Goal: Information Seeking & Learning: Compare options

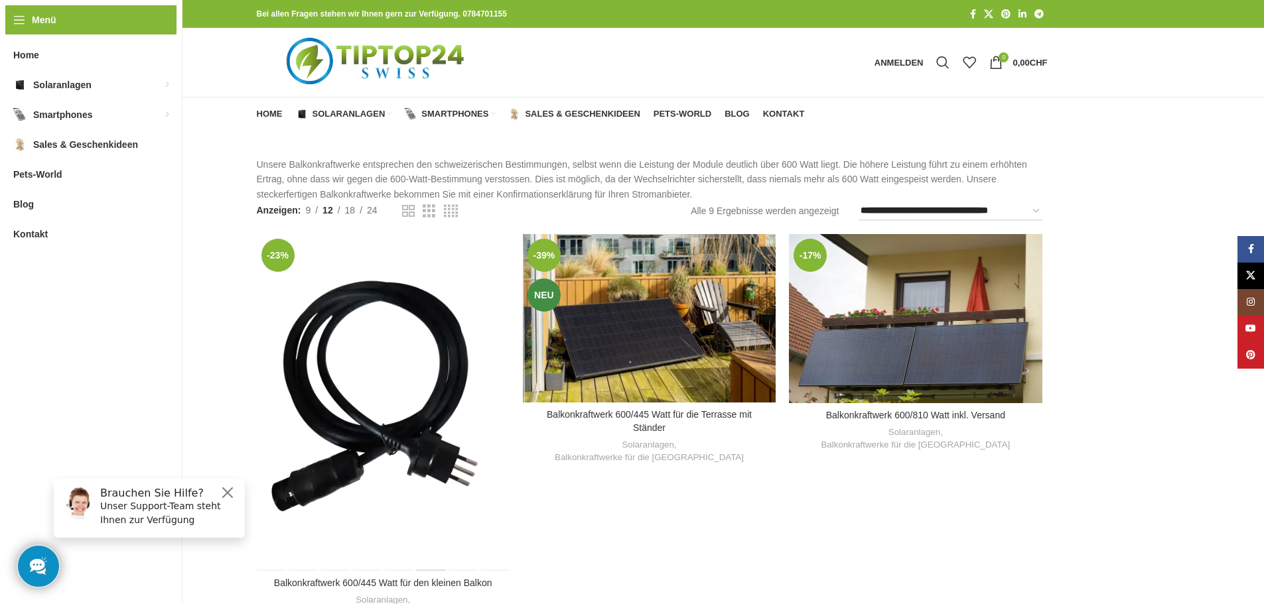
click at [417, 293] on div "Balkonkraftwerk 600/445 Watt für den kleinen Balkon" at bounding box center [431, 402] width 32 height 337
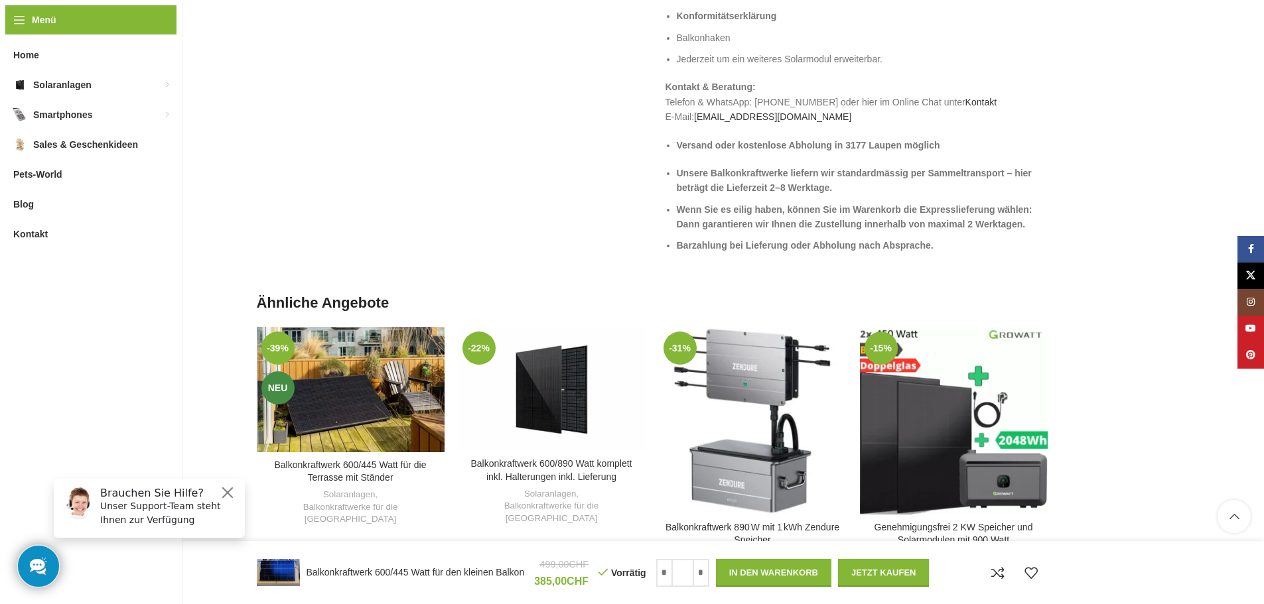
scroll to position [1769, 0]
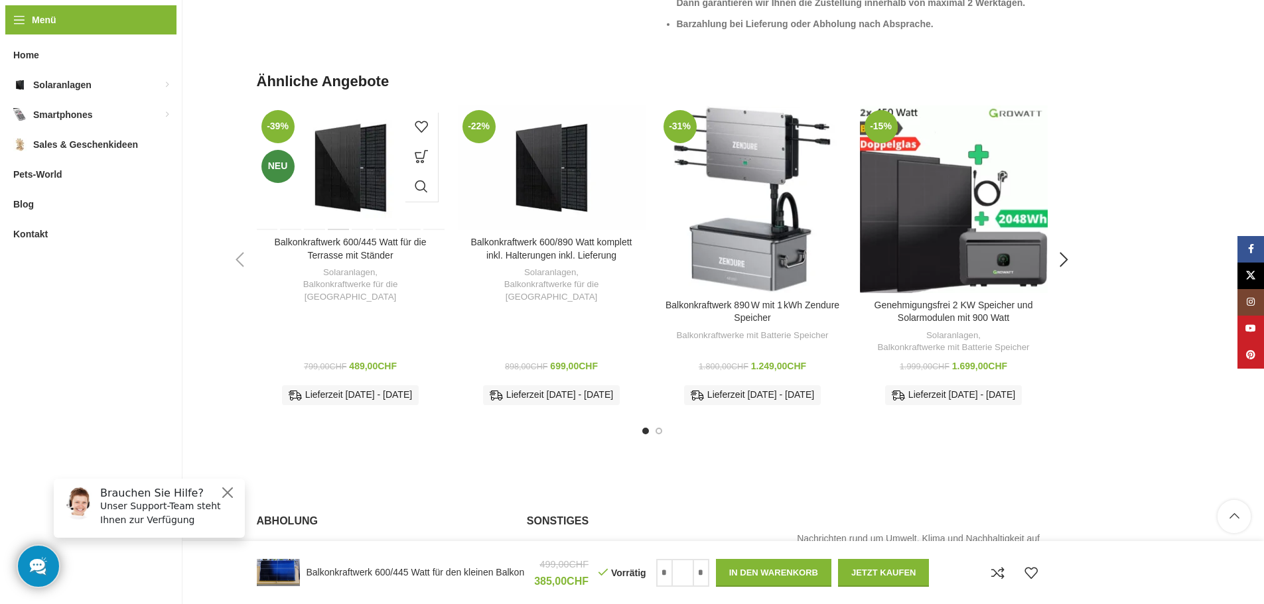
click at [336, 172] on div "Balkonkraftwerk 600/445 Watt für die Terrasse mit Ständer" at bounding box center [338, 167] width 23 height 125
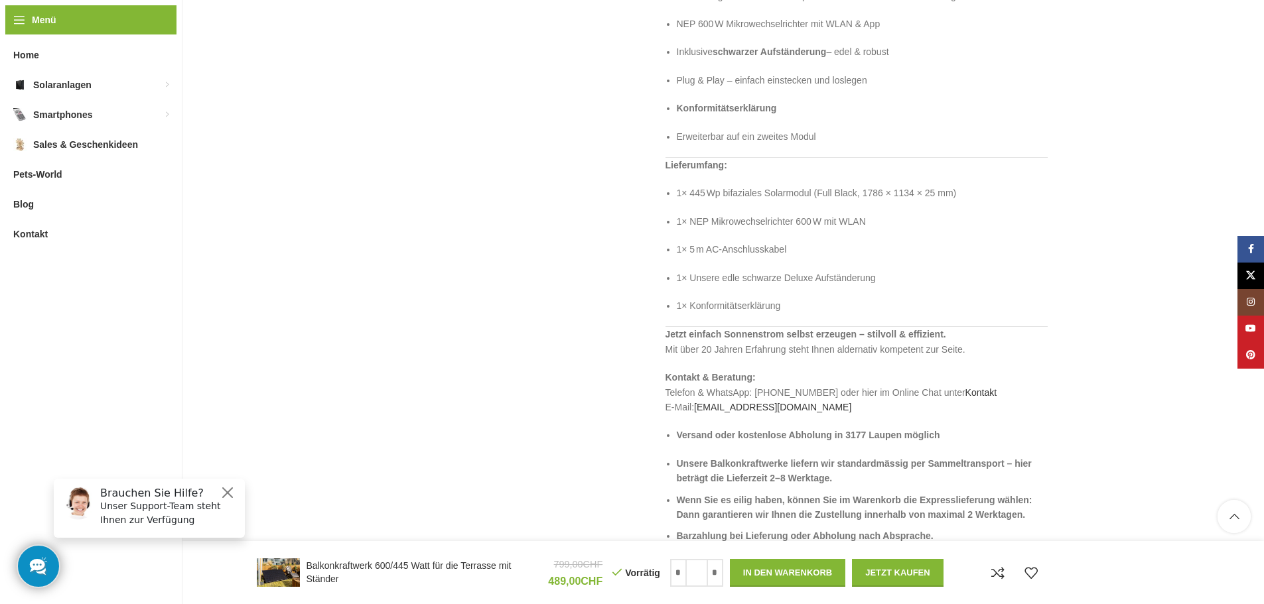
scroll to position [1769, 0]
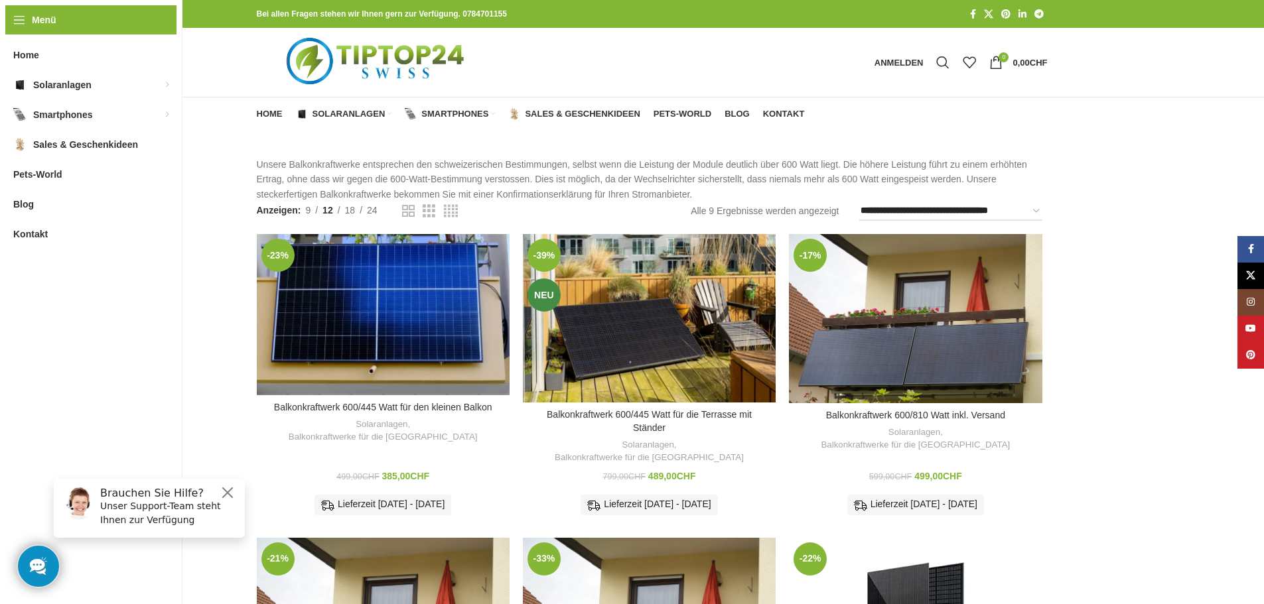
scroll to position [221, 0]
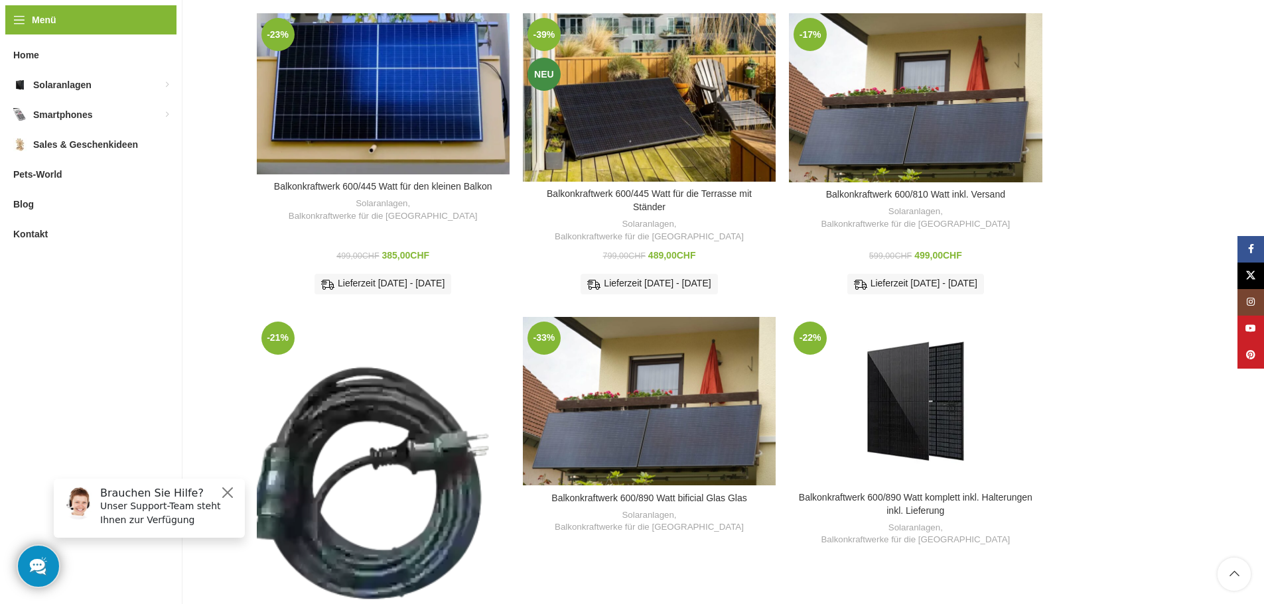
click at [423, 438] on div "Balkonkraftwerk 600/820 Watt starke Leistung und höchste Qualität" at bounding box center [414, 485] width 63 height 337
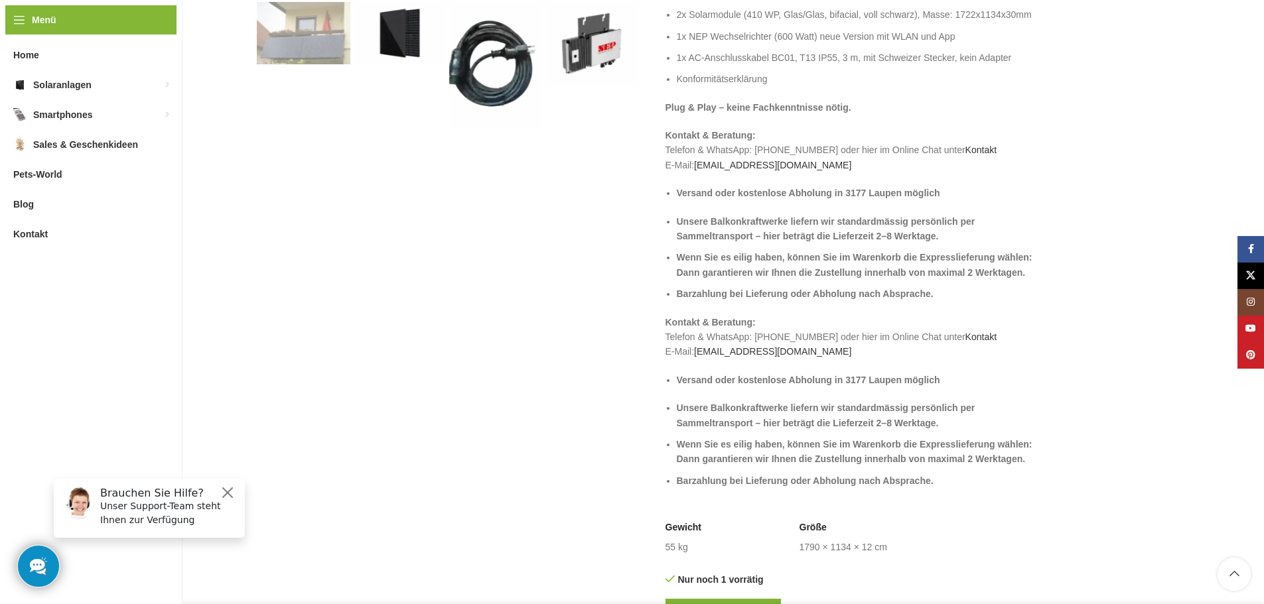
scroll to position [663, 0]
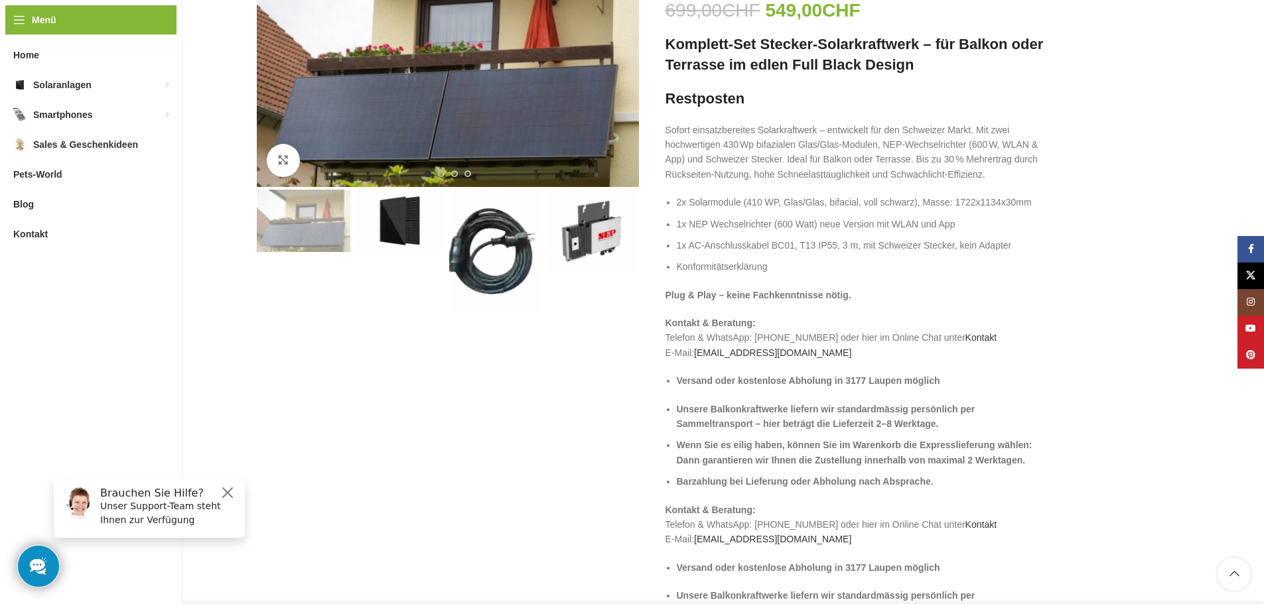
scroll to position [221, 0]
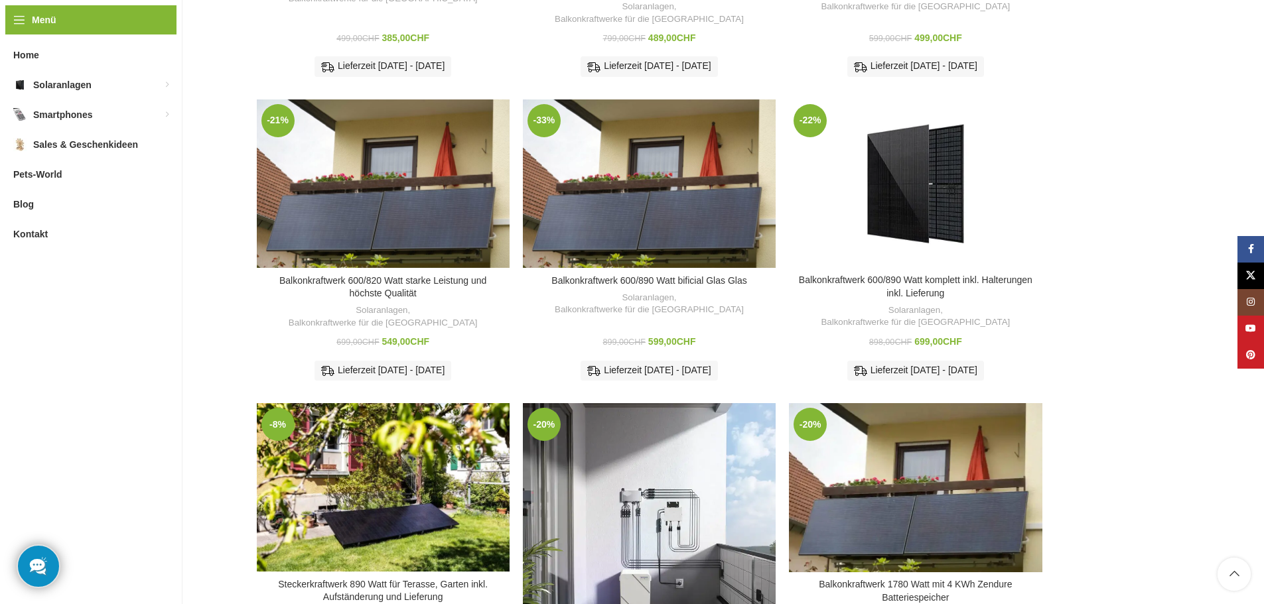
scroll to position [442, 0]
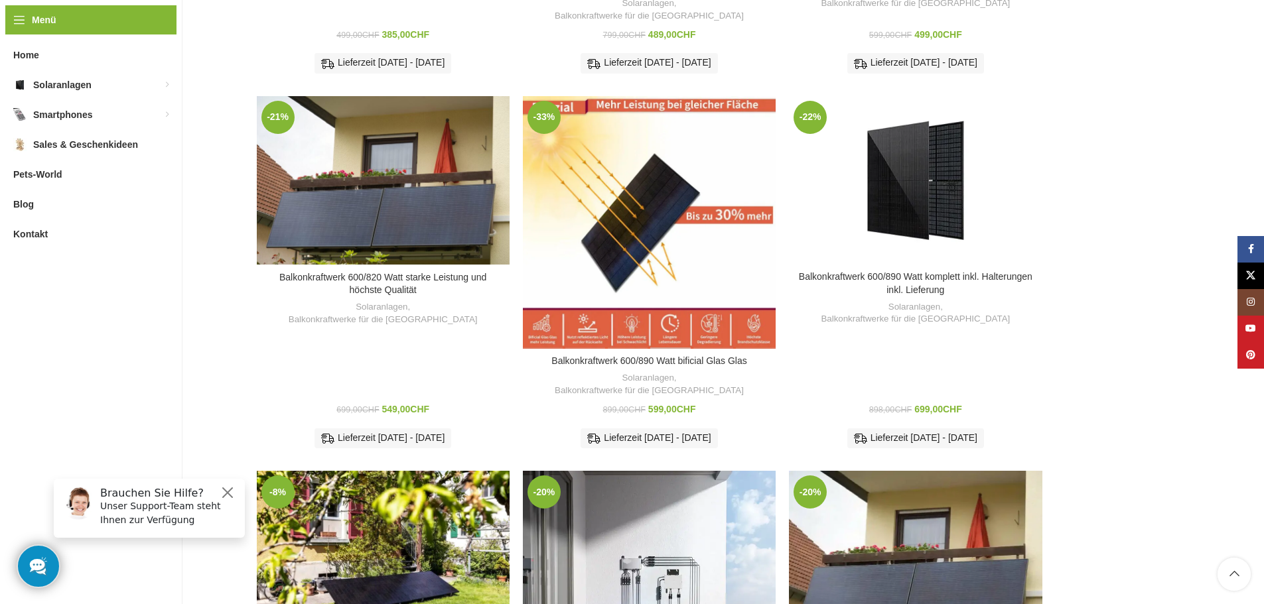
click at [686, 204] on div "Balkonkraftwerk 600/890 Watt bificial Glas Glas" at bounding box center [670, 222] width 42 height 253
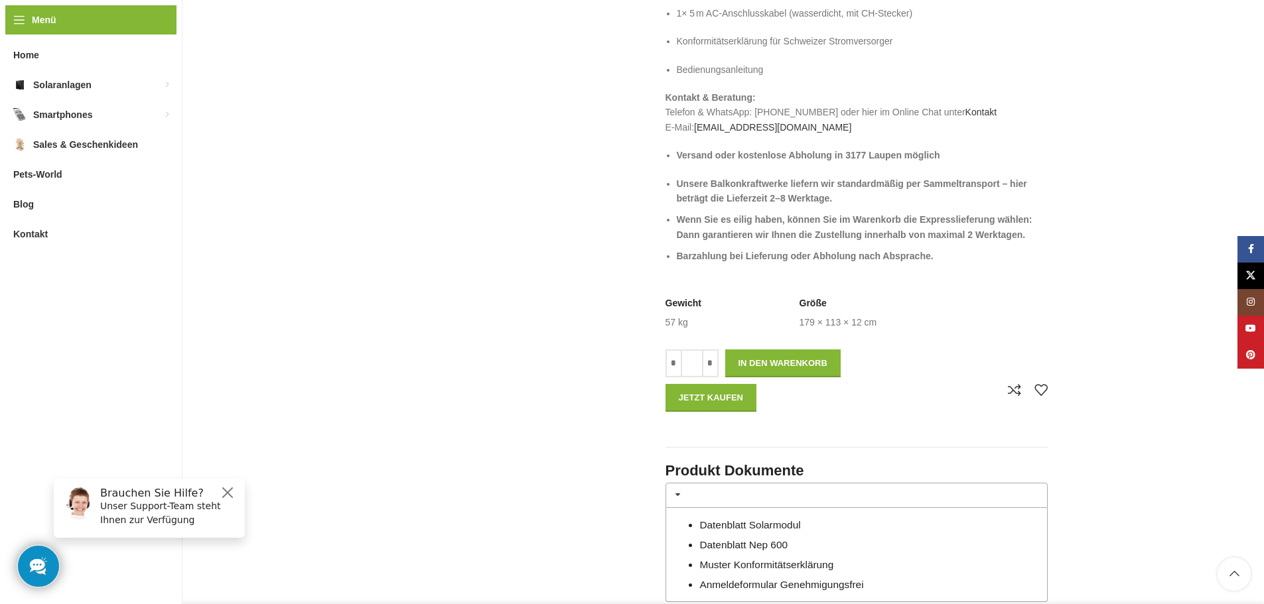
scroll to position [663, 0]
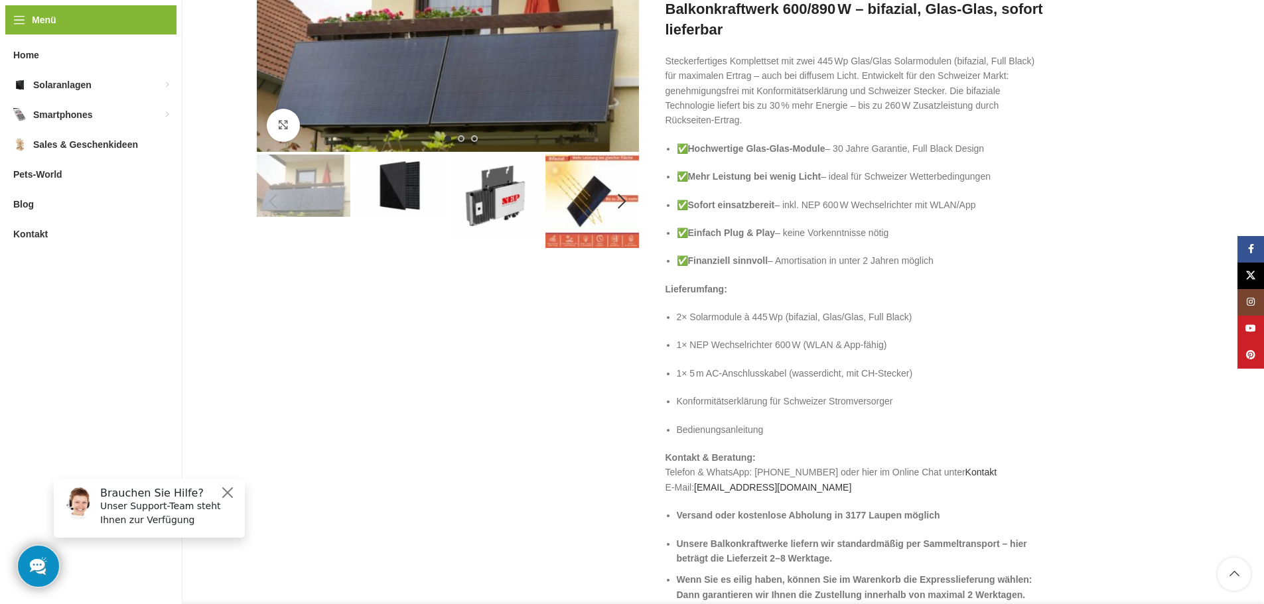
scroll to position [0, 0]
